Goal: Task Accomplishment & Management: Use online tool/utility

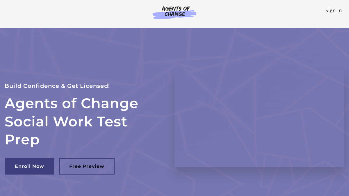
click at [330, 12] on link "Sign In" at bounding box center [333, 10] width 17 height 6
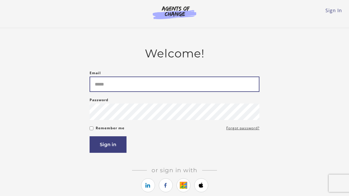
click at [126, 89] on input "Email" at bounding box center [174, 84] width 170 height 15
type input "**********"
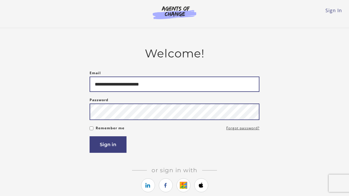
click at [89, 137] on button "Sign in" at bounding box center [107, 145] width 37 height 17
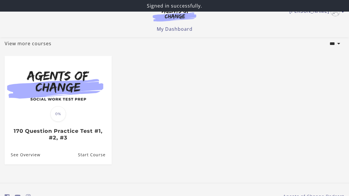
scroll to position [64, 0]
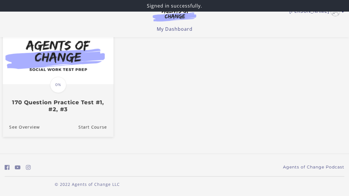
click at [82, 82] on img at bounding box center [58, 55] width 110 height 60
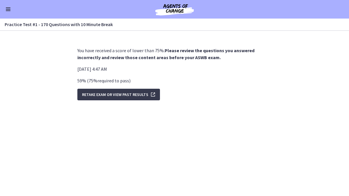
click at [6, 10] on span "Enable menu" at bounding box center [8, 10] width 5 height 1
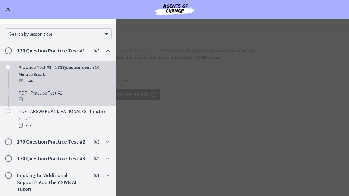
scroll to position [37, 0]
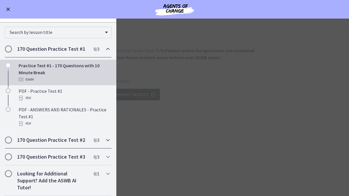
click at [76, 139] on h2 "170 Question Practice Test #2" at bounding box center [52, 140] width 71 height 7
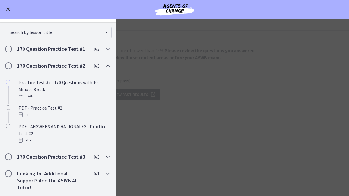
click at [67, 158] on h2 "170 Question Practice Test #3" at bounding box center [52, 157] width 71 height 7
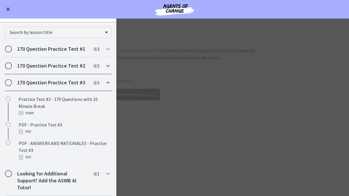
click at [65, 66] on h2 "170 Question Practice Test #2" at bounding box center [52, 65] width 71 height 7
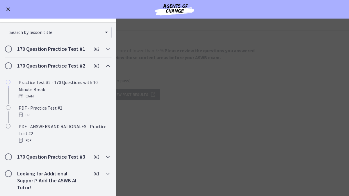
click at [34, 156] on h2 "170 Question Practice Test #3" at bounding box center [52, 157] width 71 height 7
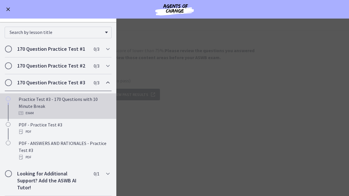
click at [49, 111] on div "Exam" at bounding box center [64, 113] width 91 height 7
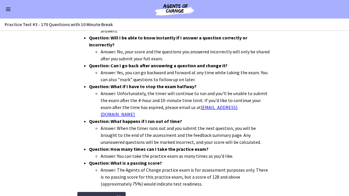
scroll to position [200, 0]
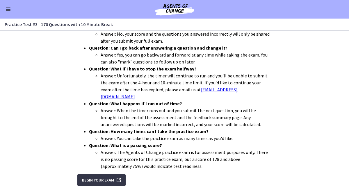
click at [111, 177] on span "Begin Your Exam" at bounding box center [98, 180] width 32 height 7
